Goal: Find specific page/section: Find specific page/section

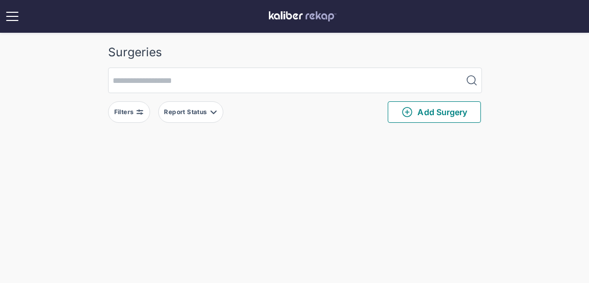
click at [137, 111] on img at bounding box center [140, 112] width 8 height 8
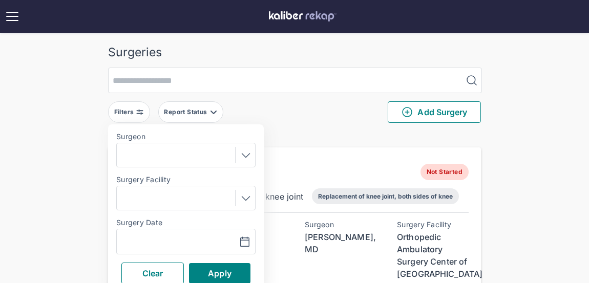
click at [166, 206] on div at bounding box center [186, 198] width 132 height 16
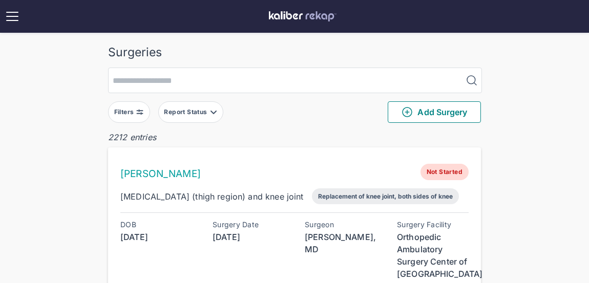
click at [133, 113] on div "Filters" at bounding box center [125, 112] width 22 height 8
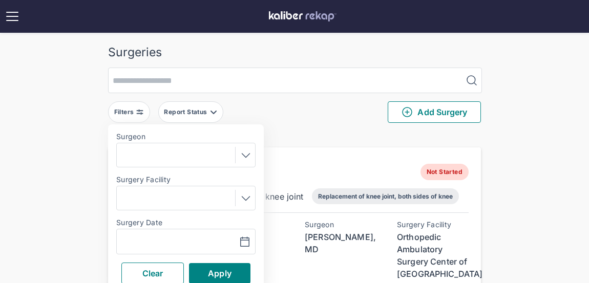
click at [136, 233] on div "Navigate forward to interact with the calendar and select a date. Press the que…" at bounding box center [185, 242] width 139 height 26
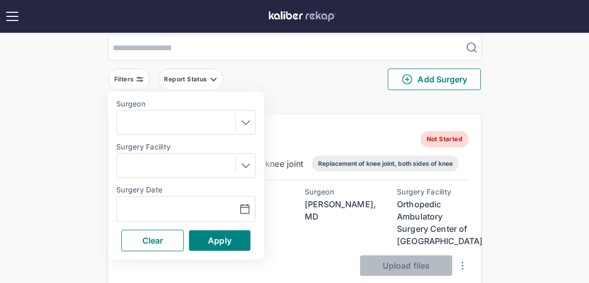
scroll to position [90, 0]
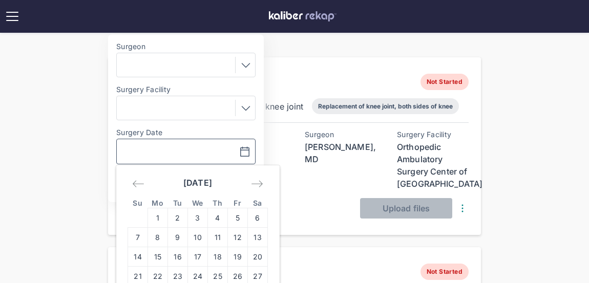
click at [178, 152] on input "text" at bounding box center [150, 152] width 59 height 12
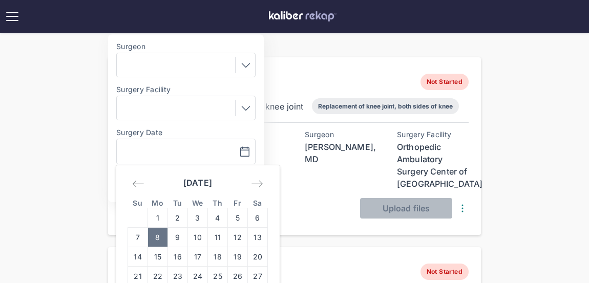
click at [155, 243] on td "8" at bounding box center [158, 237] width 20 height 19
type input "**********"
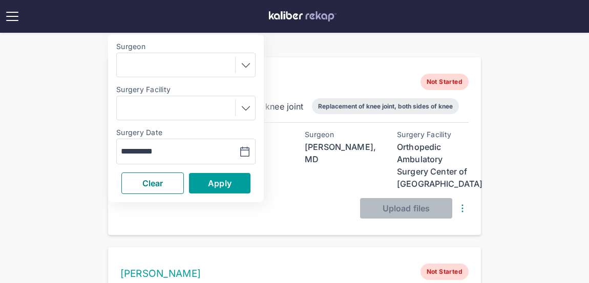
click at [209, 182] on span "Apply" at bounding box center [220, 183] width 24 height 10
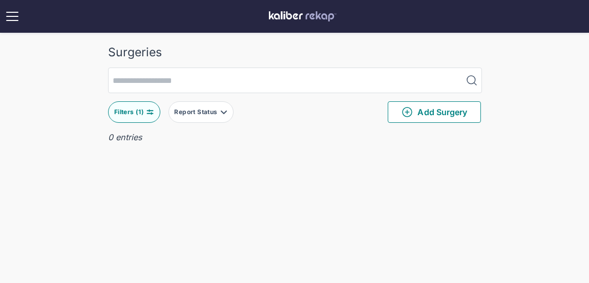
click at [3, 114] on div "Surgeries Filters ( 1 ) Report Status Add Surgery 0 entries Delete Surgery? The…" at bounding box center [294, 158] width 589 height 316
